Goal: Check status: Check status

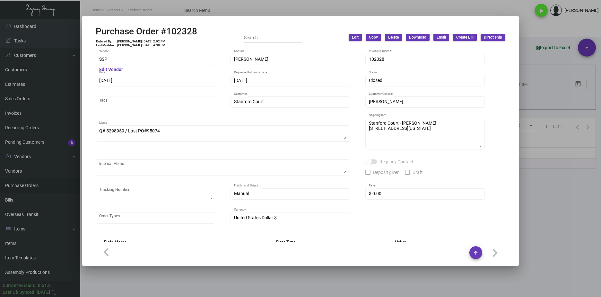
click at [278, 288] on div at bounding box center [300, 148] width 601 height 297
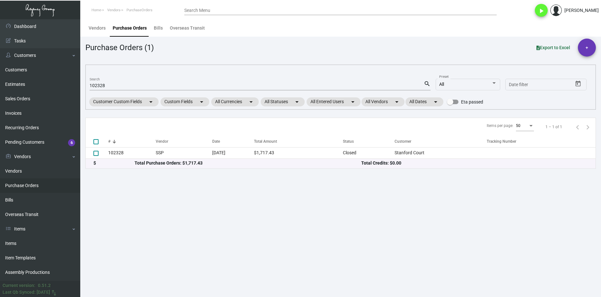
click at [99, 88] on div "102328 Search" at bounding box center [257, 85] width 334 height 10
click at [99, 87] on input "102328" at bounding box center [257, 85] width 334 height 5
paste input "8081"
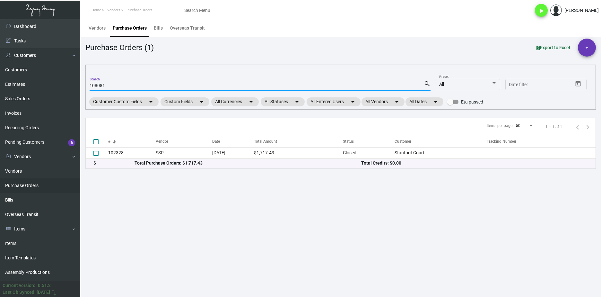
type input "108081"
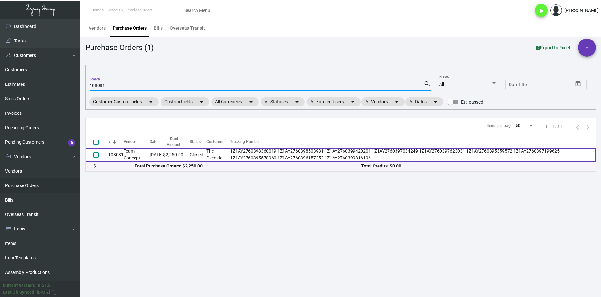
click at [118, 153] on td "108081" at bounding box center [115, 155] width 15 height 14
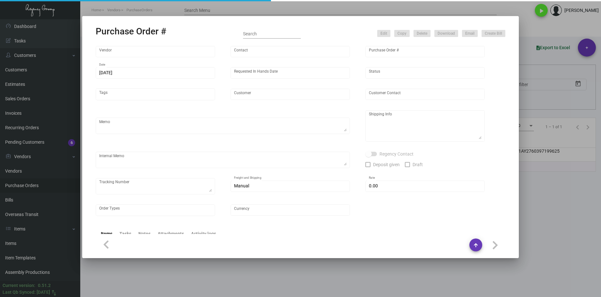
type input "Team Concept"
type input "Branden Harris"
type input "108081"
type input "10/30/2024"
type input "11/15/2024"
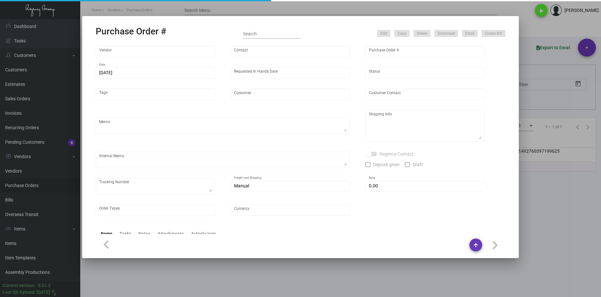
type input "The Pierside"
type input "Judith Villarreal"
type textarea "Reorder - Purchase Order #105473 / Please reach out to SH for UPS labels."
type textarea "Regency Group LA 10845 Vanowen Unit F North Hollywood Los Angeles, CA, 91605 US"
type textarea "Label provided to vendor to ship to LA Warehouse. UPS Ground Cost $94.40"
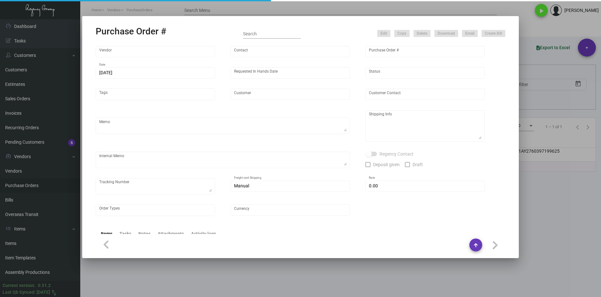
type textarea "1Z1AY2760398360019 1Z1AY2760398503981 1Z1AY2760399420201 1Z1AY2760397034249 1Z1…"
type input "$ 0.00"
type input "United States Dollar $"
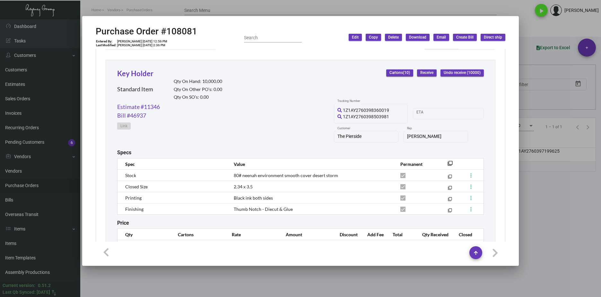
scroll to position [321, 0]
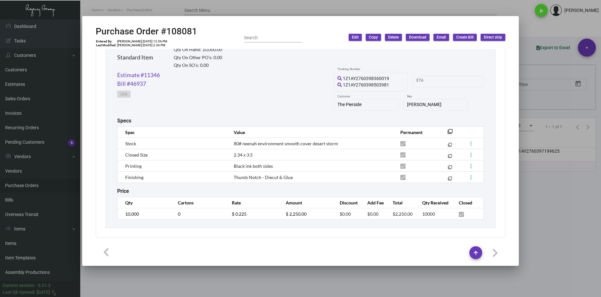
click at [28, 87] on div at bounding box center [300, 148] width 601 height 297
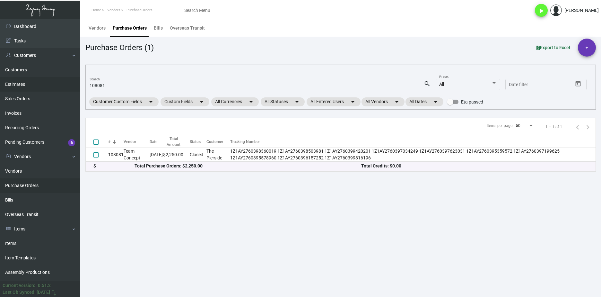
click at [25, 87] on link "Estimates" at bounding box center [40, 84] width 80 height 14
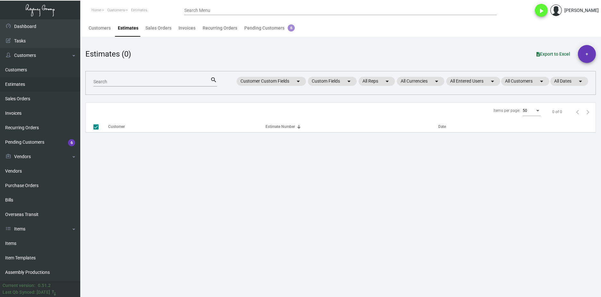
checkbox input "false"
click at [152, 79] on div "Search" at bounding box center [151, 81] width 117 height 10
paste input "11327"
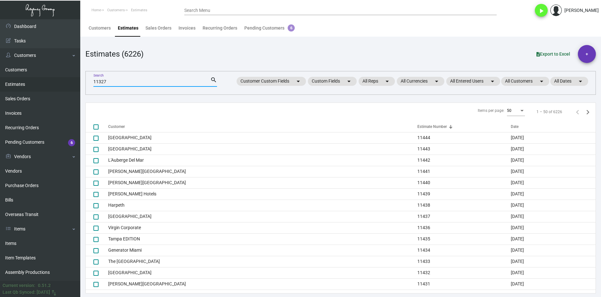
type input "11327"
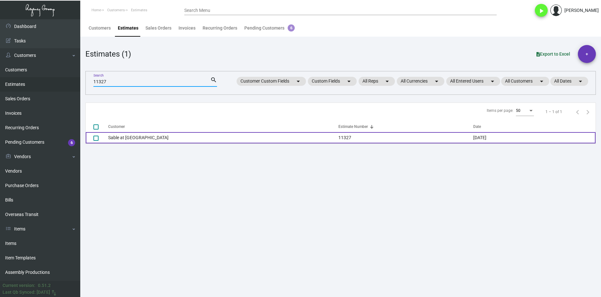
click at [111, 142] on td "Sable at [GEOGRAPHIC_DATA]" at bounding box center [223, 137] width 230 height 11
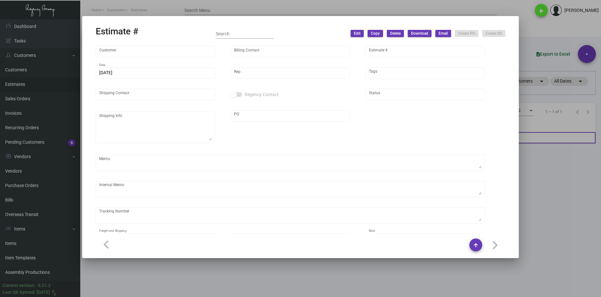
type input "Sable at [GEOGRAPHIC_DATA]"
type input "Vanessa Quintero"
type input "11327"
type input "10/16/2024"
type input "Max Nesser"
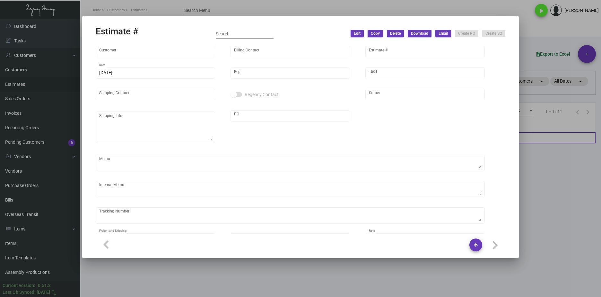
type input "Laurent Boisdron"
type input "United States Dollar $"
type input "$ 0.00"
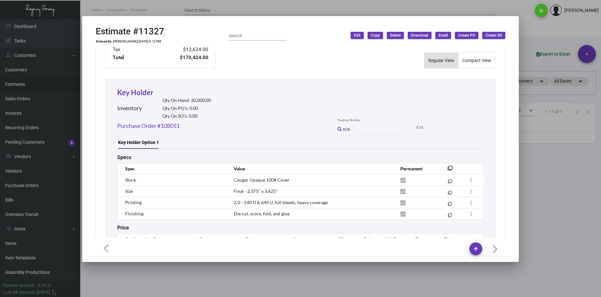
scroll to position [359, 0]
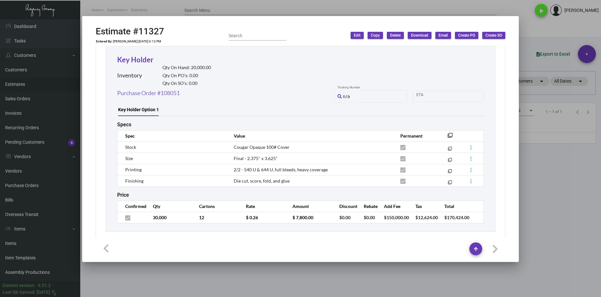
click at [178, 89] on link "Purchase Order #108051" at bounding box center [148, 93] width 63 height 9
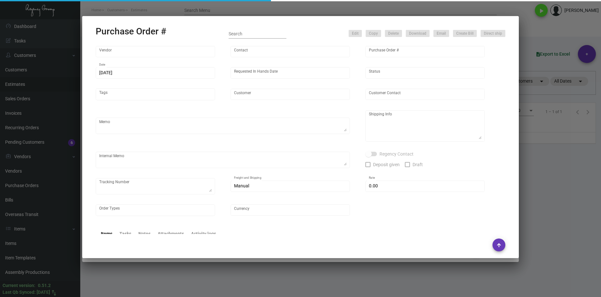
type input "Team Concept"
type input "Tammy Jensen"
type input "108051"
type input "10/29/2024"
type input "11/13/2024"
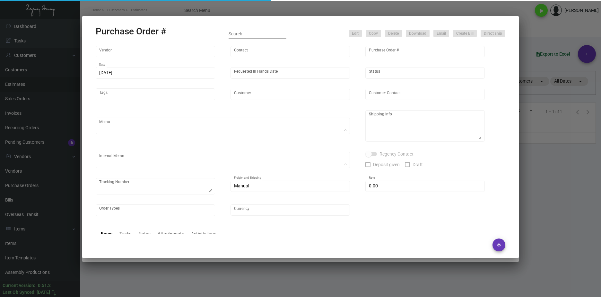
type input "Sable at [GEOGRAPHIC_DATA]"
type input "Laurent Boisdron"
type textarea "Quote 21631 / Reorder PO#100981"
type textarea "Regency Group NJ - Alex Penate 22 Belgrove Dr. Kearny, NJ 07032"
type textarea "20k - Label provided to vendor to ship to NJ Warehouse. UPS Ground Cost $150.95…"
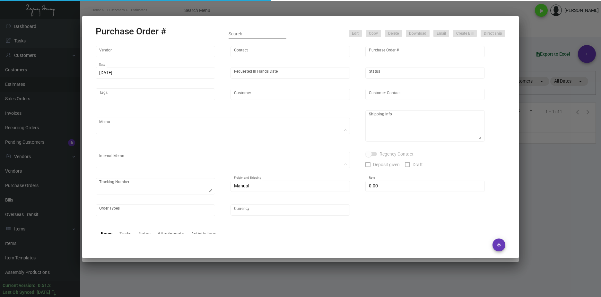
type input "$ 0.00"
type input "United States Dollar $"
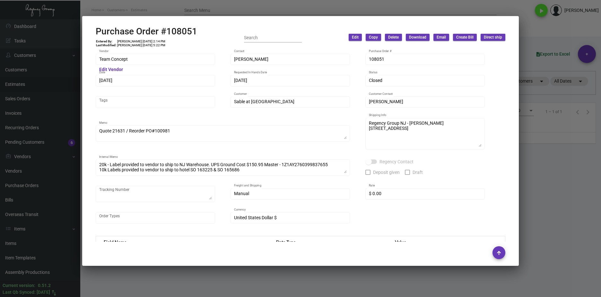
click at [161, 43] on td "Desean Hardy 11/20/24, 5:22 PM" at bounding box center [141, 45] width 49 height 4
click at [199, 29] on div "Purchase Order #108051 Entered By: Justin Corujo 10/29/24, 2:14 PM Last Modifie…" at bounding box center [301, 37] width 410 height 23
drag, startPoint x: 201, startPoint y: 29, endPoint x: 98, endPoint y: 29, distance: 102.7
click at [98, 29] on div "Purchase Order #108051 Entered By: Justin Corujo 10/29/24, 2:14 PM Last Modifie…" at bounding box center [301, 37] width 410 height 23
copy h2 "Purchase Order #108051"
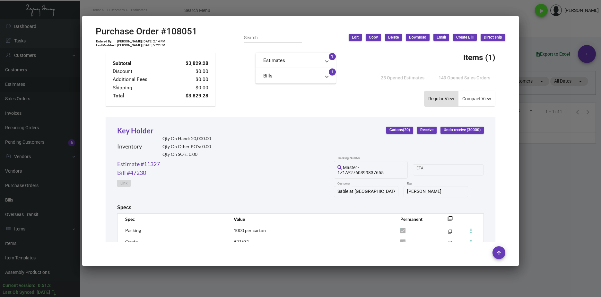
scroll to position [160, 0]
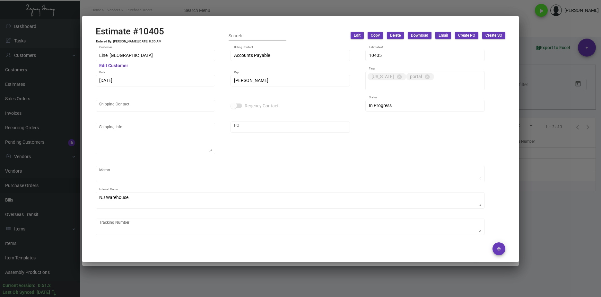
scroll to position [354, 0]
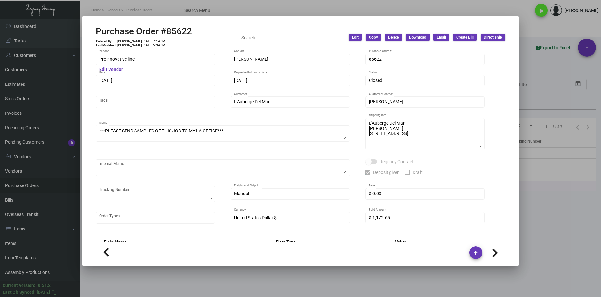
scroll to position [161, 0]
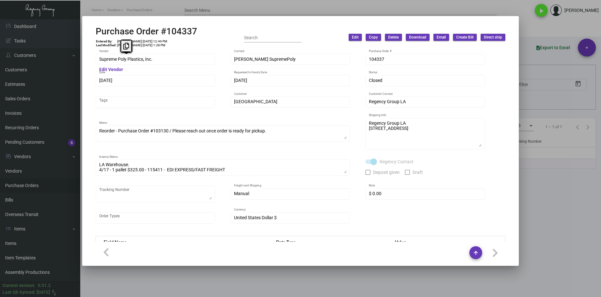
scroll to position [313, 0]
